Goal: Transaction & Acquisition: Purchase product/service

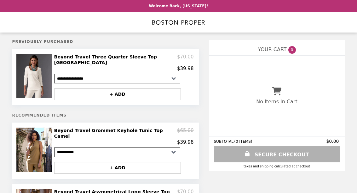
select select "**********"
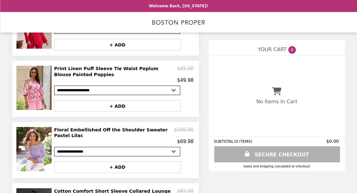
click at [41, 135] on img at bounding box center [34, 149] width 37 height 44
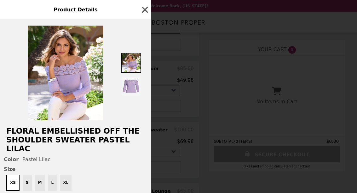
click at [79, 71] on img at bounding box center [66, 73] width 76 height 95
click at [79, 85] on img at bounding box center [66, 73] width 76 height 95
click at [134, 84] on img at bounding box center [131, 86] width 20 height 20
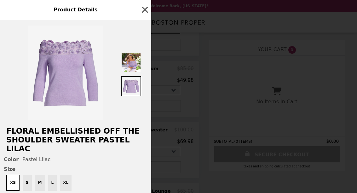
click at [148, 8] on icon "button" at bounding box center [144, 9] width 9 height 9
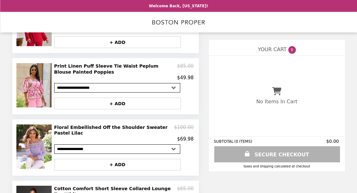
scroll to position [248, 0]
click at [37, 132] on img at bounding box center [34, 146] width 37 height 44
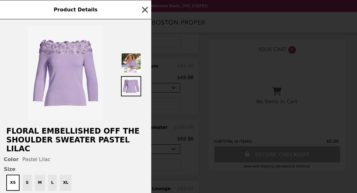
click at [82, 82] on img at bounding box center [66, 73] width 76 height 95
click at [139, 87] on img at bounding box center [131, 86] width 20 height 20
click at [131, 89] on img at bounding box center [131, 86] width 20 height 20
click at [147, 13] on icon "button" at bounding box center [144, 9] width 9 height 9
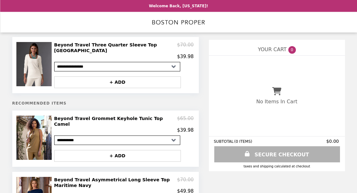
scroll to position [0, 0]
